Goal: Information Seeking & Learning: Understand process/instructions

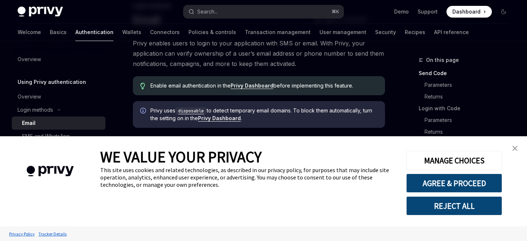
click at [510, 153] on link "close banner" at bounding box center [515, 148] width 15 height 15
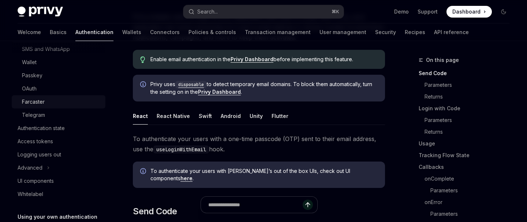
scroll to position [94, 0]
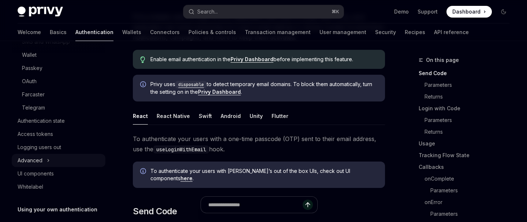
click at [50, 165] on button "Advanced" at bounding box center [59, 160] width 94 height 13
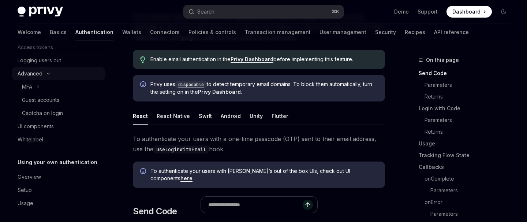
scroll to position [182, 0]
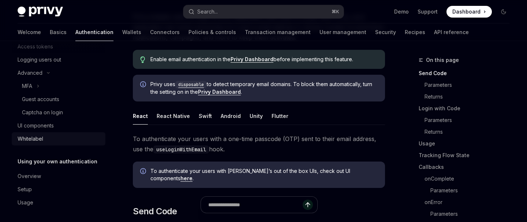
click at [34, 143] on link "Whitelabel" at bounding box center [59, 138] width 94 height 13
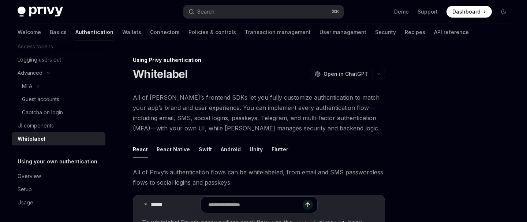
type textarea "*"
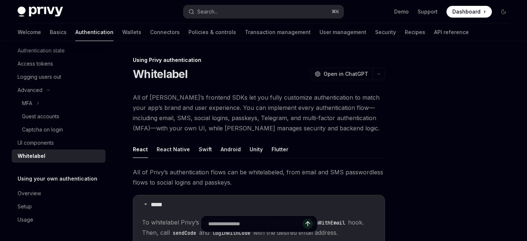
scroll to position [165, 0]
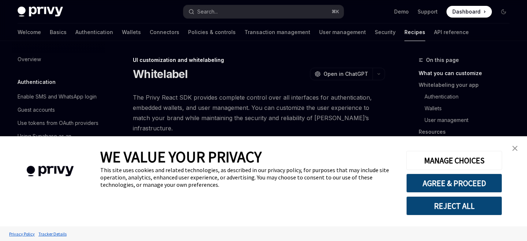
type textarea "*"
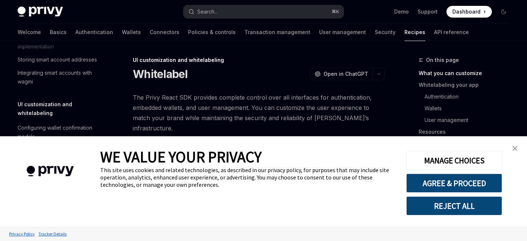
click at [475, 205] on button "REJECT ALL" at bounding box center [454, 205] width 96 height 19
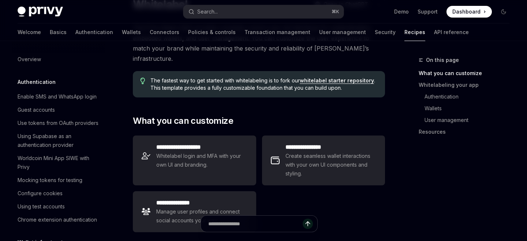
scroll to position [325, 0]
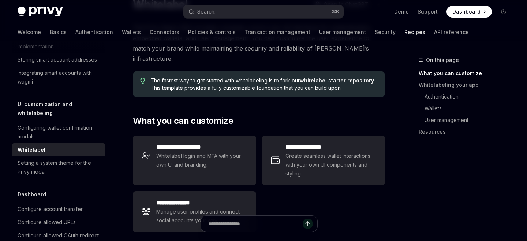
click at [348, 77] on link "whitelabel starter repository" at bounding box center [337, 80] width 74 height 7
